Goal: Transaction & Acquisition: Purchase product/service

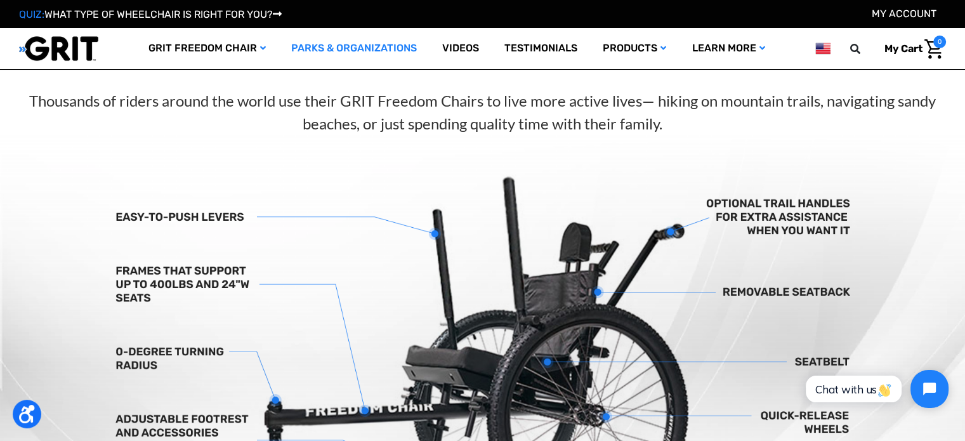
scroll to position [381, 0]
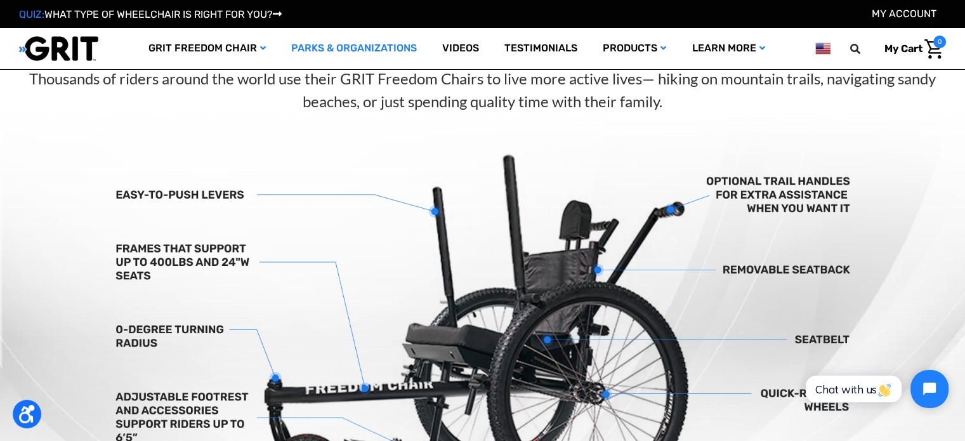
click at [362, 48] on link "Parks & Organizations" at bounding box center [354, 48] width 151 height 41
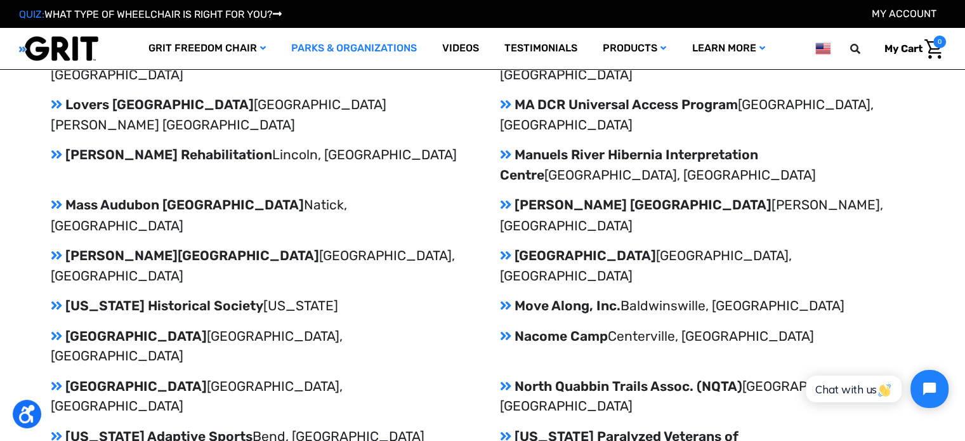
scroll to position [2251, 0]
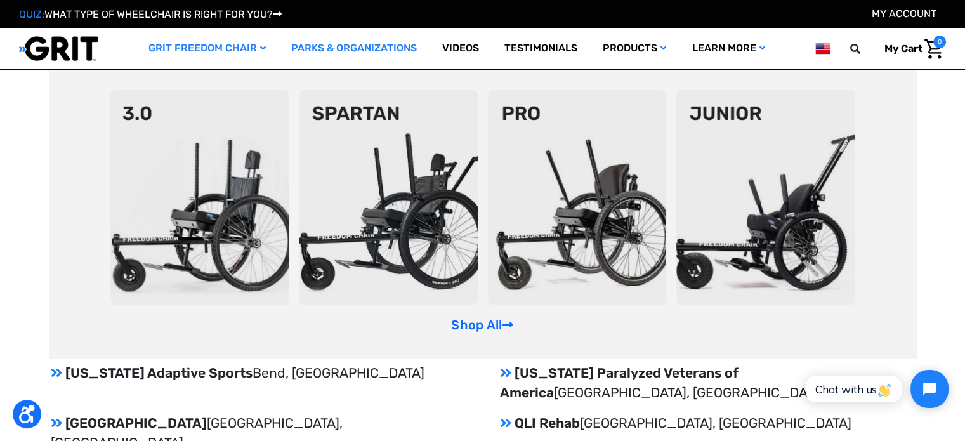
click at [203, 45] on link "GRIT Freedom Chair" at bounding box center [207, 48] width 143 height 41
click at [501, 322] on link "Shop All" at bounding box center [482, 324] width 62 height 15
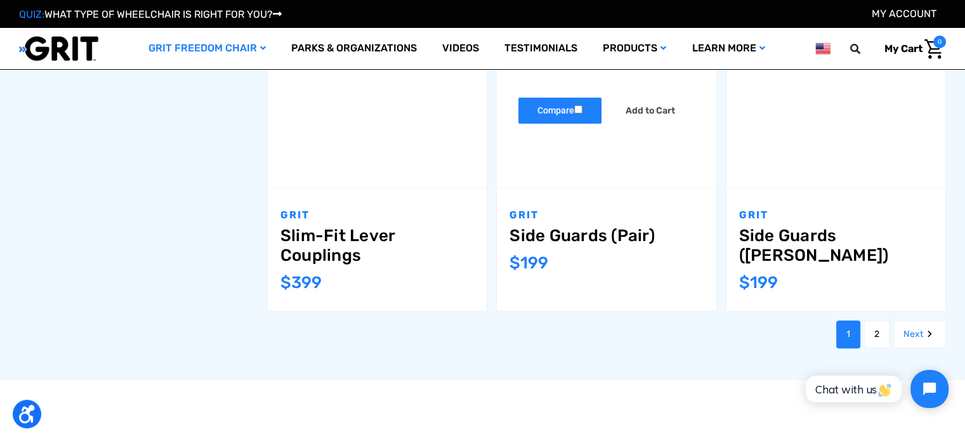
scroll to position [1586, 0]
